Goal: Task Accomplishment & Management: Use online tool/utility

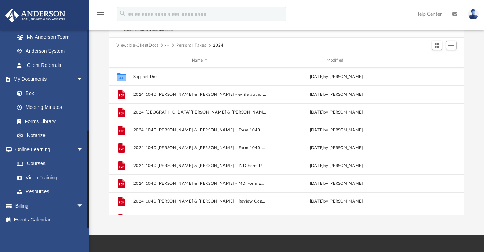
scroll to position [161, 0]
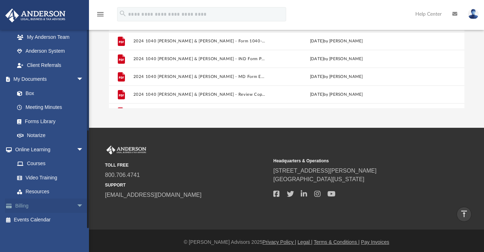
click at [48, 209] on link "Billing arrow_drop_down" at bounding box center [49, 206] width 89 height 14
click at [77, 206] on span "arrow_drop_down" at bounding box center [84, 206] width 14 height 15
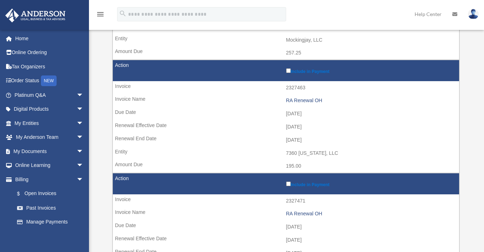
scroll to position [285, 0]
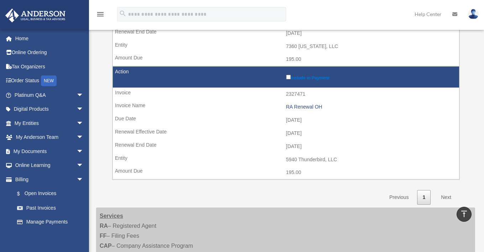
click at [447, 192] on link "Next" at bounding box center [446, 197] width 21 height 15
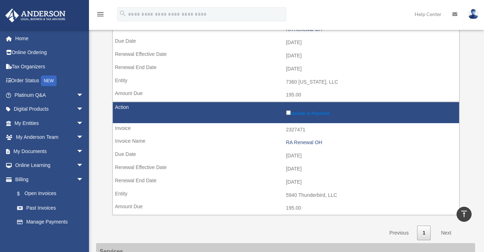
scroll to position [356, 0]
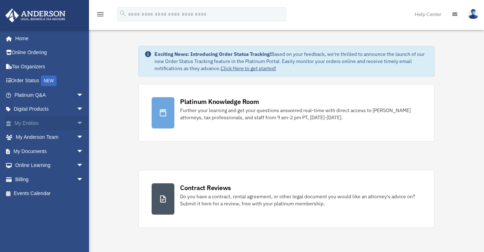
click at [33, 119] on link "My Entities arrow_drop_down" at bounding box center [49, 123] width 89 height 14
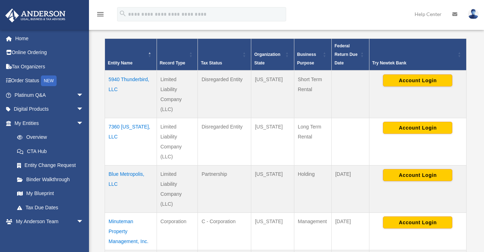
scroll to position [142, 0]
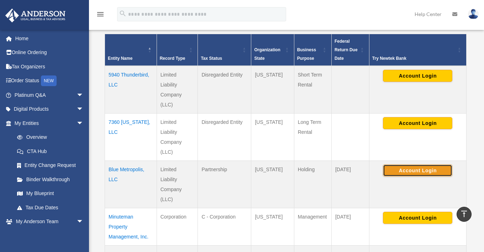
click at [420, 166] on button "Account Login" at bounding box center [417, 171] width 69 height 12
click at [421, 167] on button "Account Login" at bounding box center [417, 171] width 69 height 12
